Goal: Information Seeking & Learning: Find specific fact

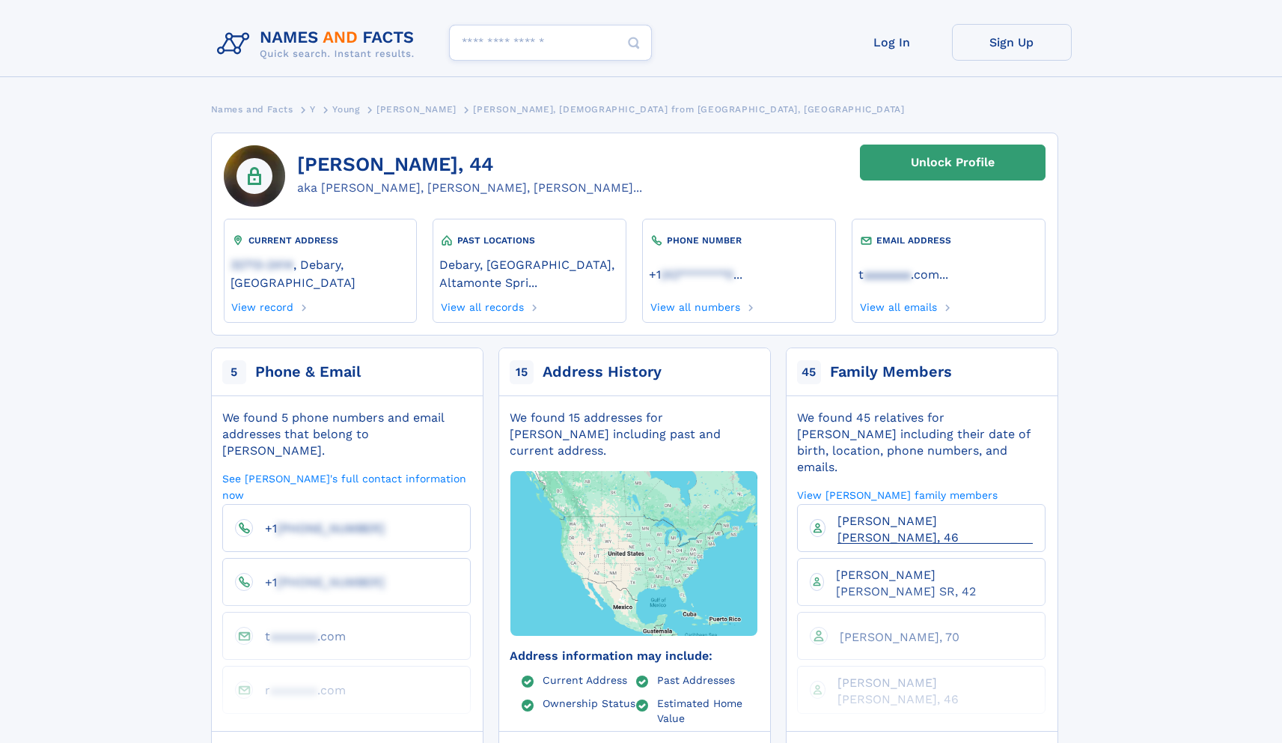
click at [863, 514] on span "[PERSON_NAME] [PERSON_NAME], 46" at bounding box center [898, 529] width 121 height 31
